Goal: Navigation & Orientation: Find specific page/section

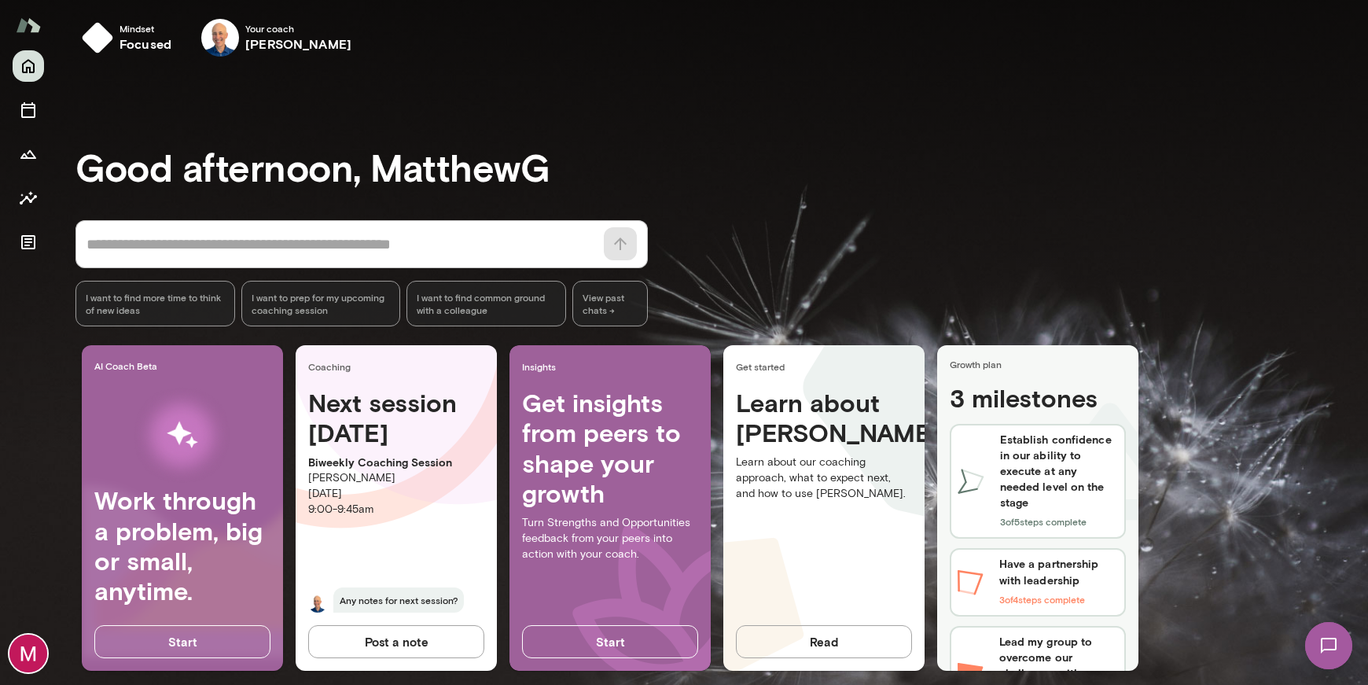
scroll to position [24, 0]
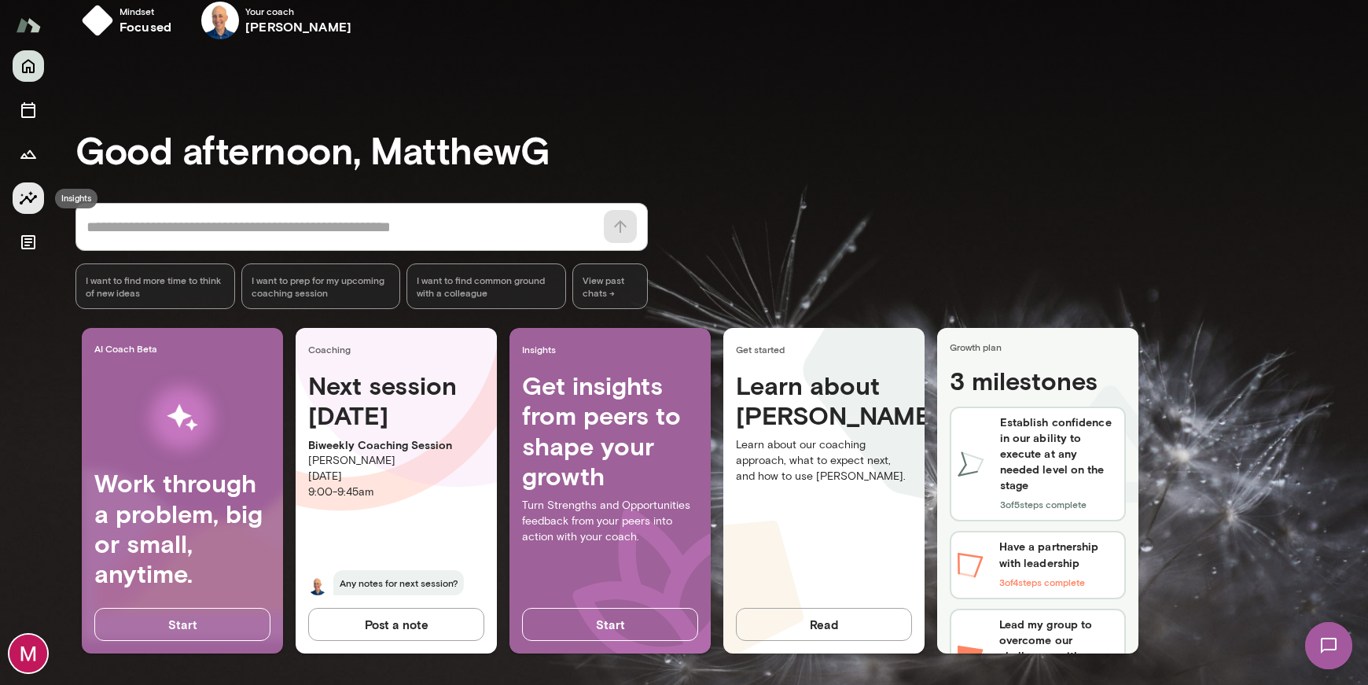
click at [22, 204] on icon "Insights" at bounding box center [28, 197] width 17 height 13
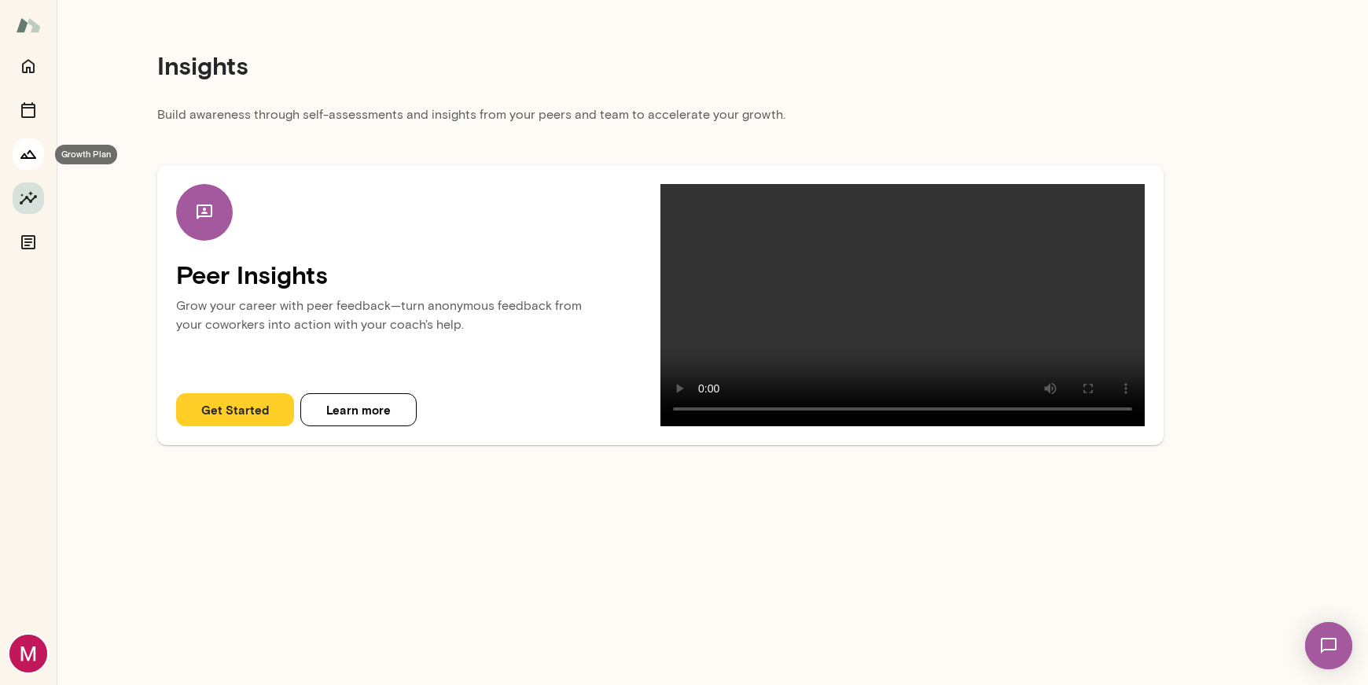
click at [28, 149] on icon "Growth Plan" at bounding box center [28, 154] width 19 height 19
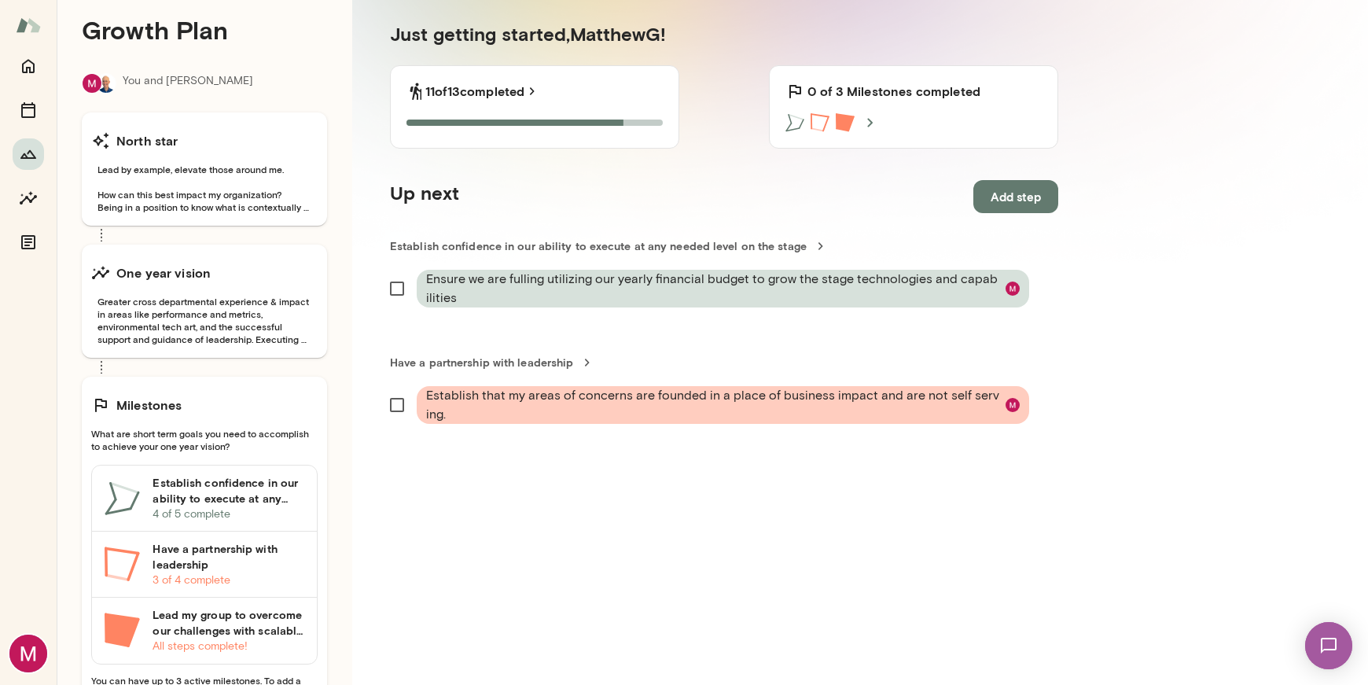
scroll to position [100, 0]
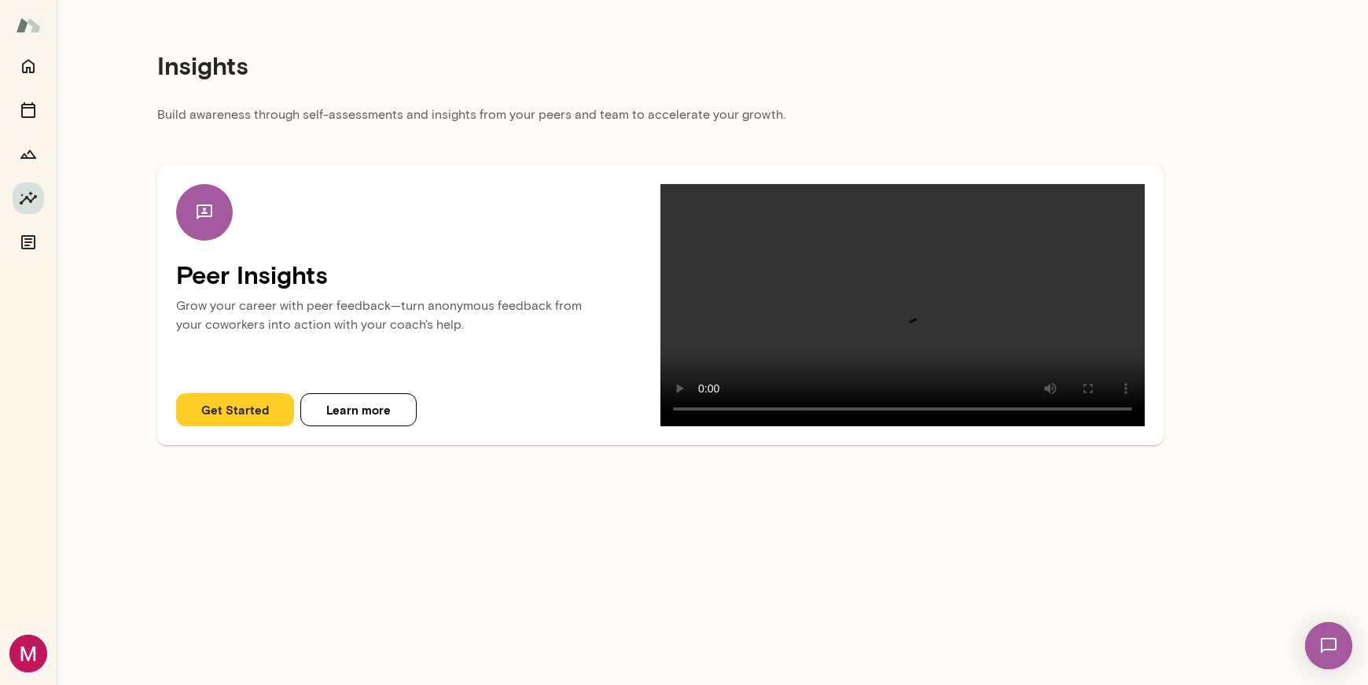
click at [1317, 637] on span "1" at bounding box center [1314, 634] width 6 height 13
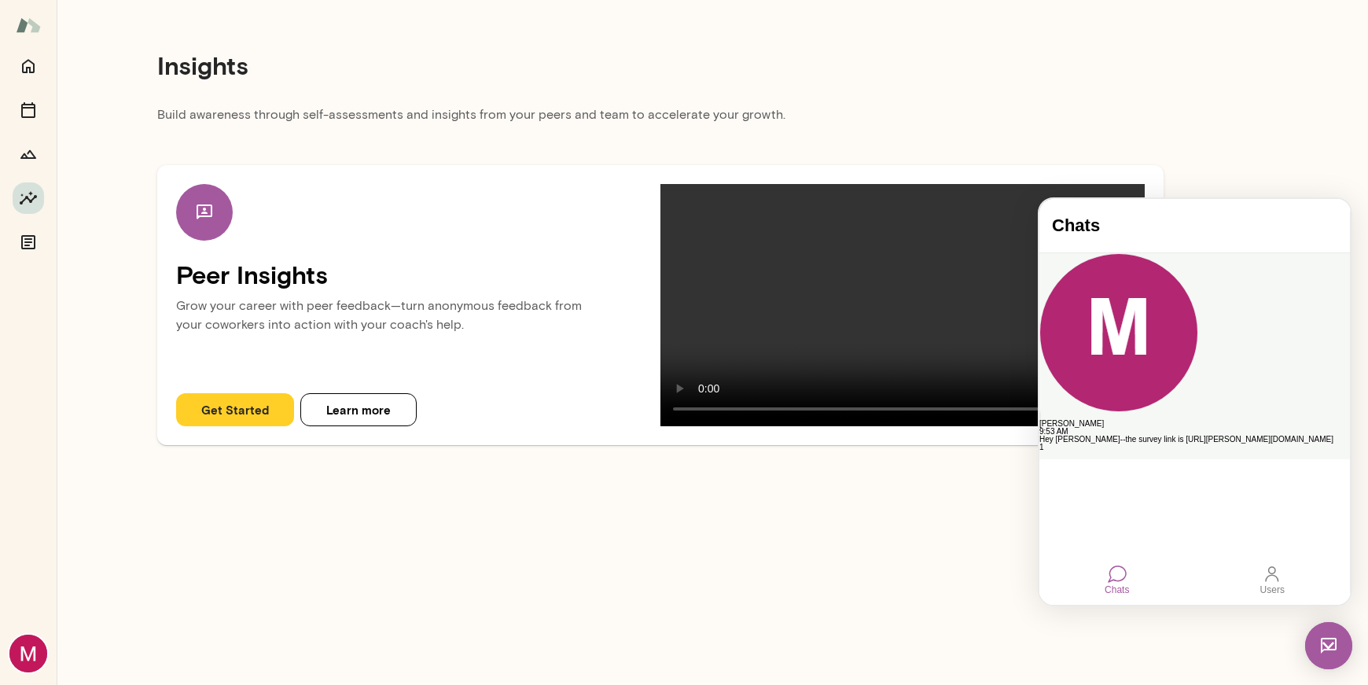
click at [1193, 435] on div "Hey [PERSON_NAME]--the survey link is [URL][PERSON_NAME][DOMAIN_NAME]" at bounding box center [1194, 439] width 310 height 8
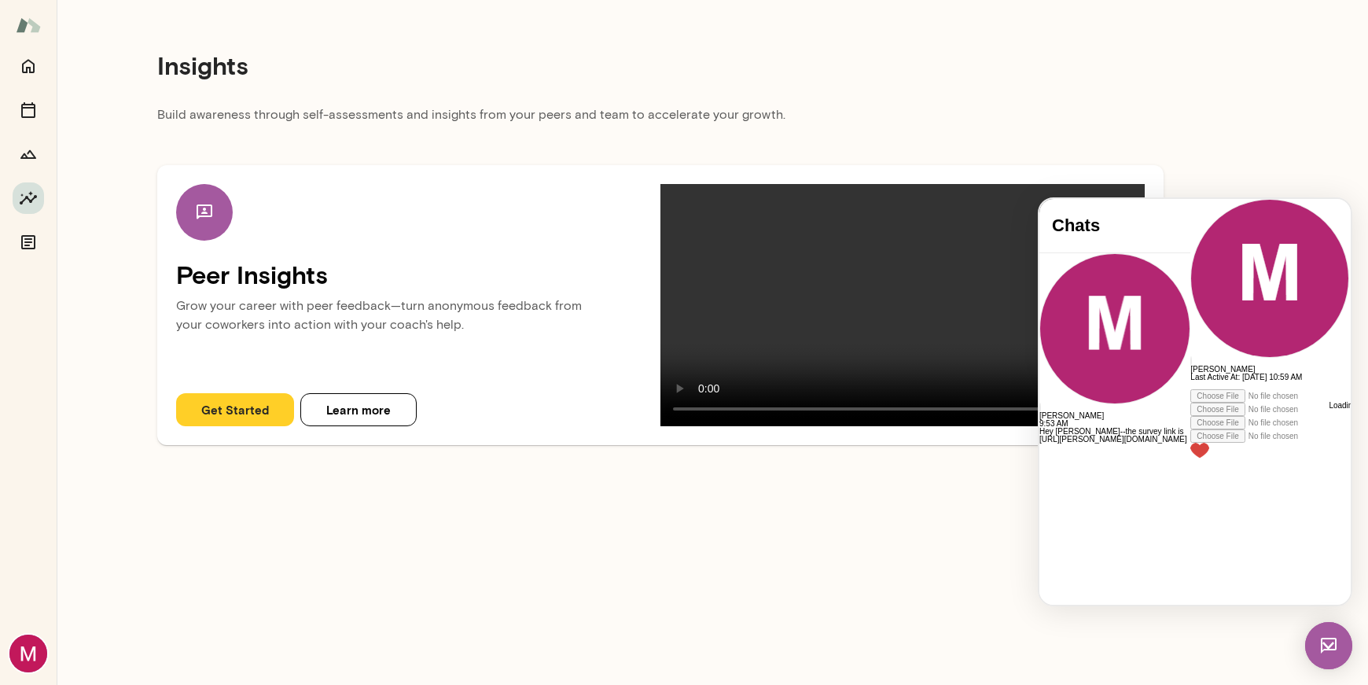
scroll to position [4912, 0]
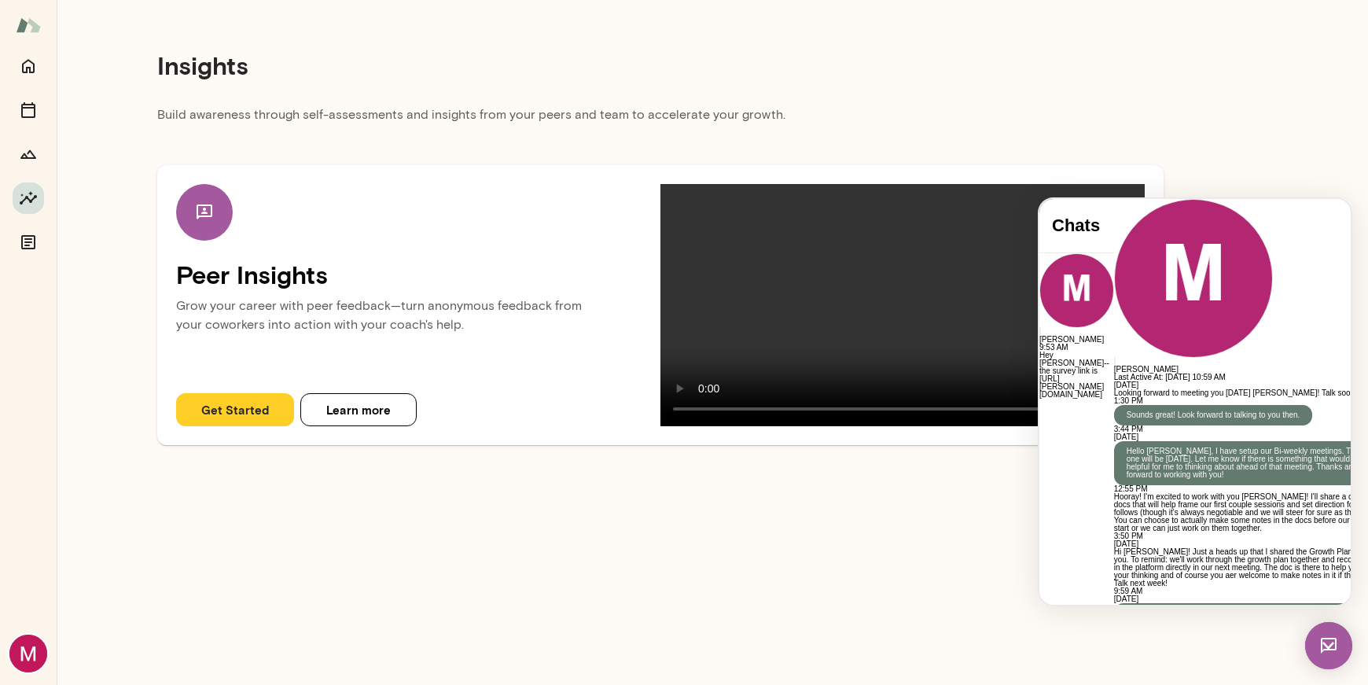
scroll to position [4968, 0]
click at [1331, 644] on img at bounding box center [1328, 645] width 47 height 47
